Goal: Register for event/course

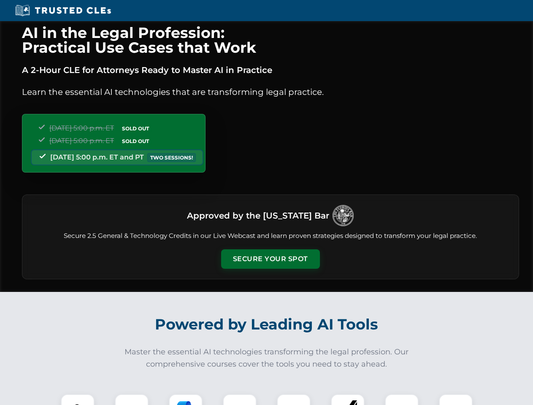
click at [270, 259] on button "Secure Your Spot" at bounding box center [270, 258] width 99 height 19
click at [78, 399] on img at bounding box center [77, 411] width 24 height 24
click at [132, 399] on div at bounding box center [132, 411] width 34 height 34
